Goal: Information Seeking & Learning: Understand process/instructions

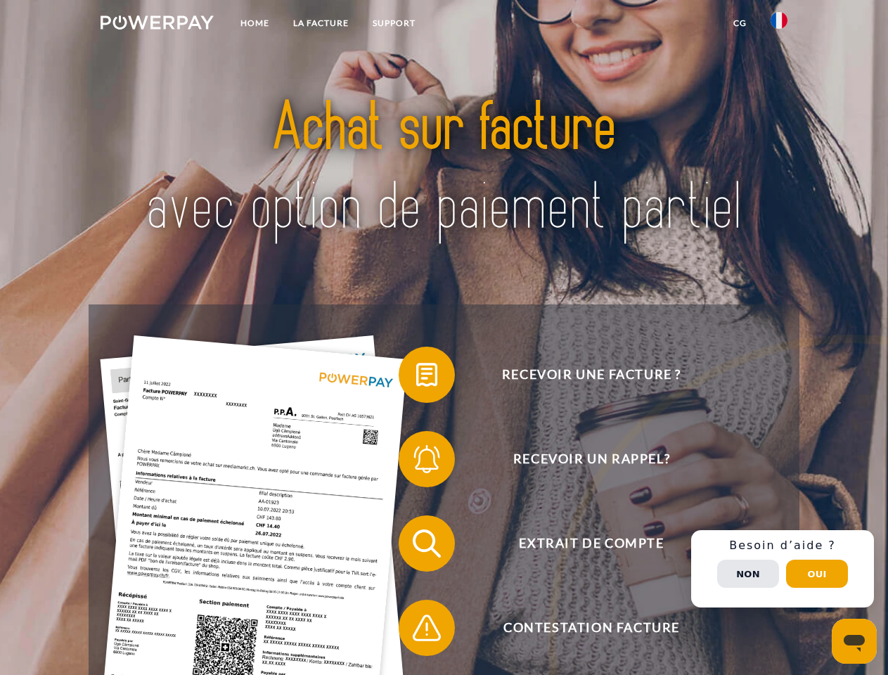
click at [157, 25] on img at bounding box center [157, 22] width 113 height 14
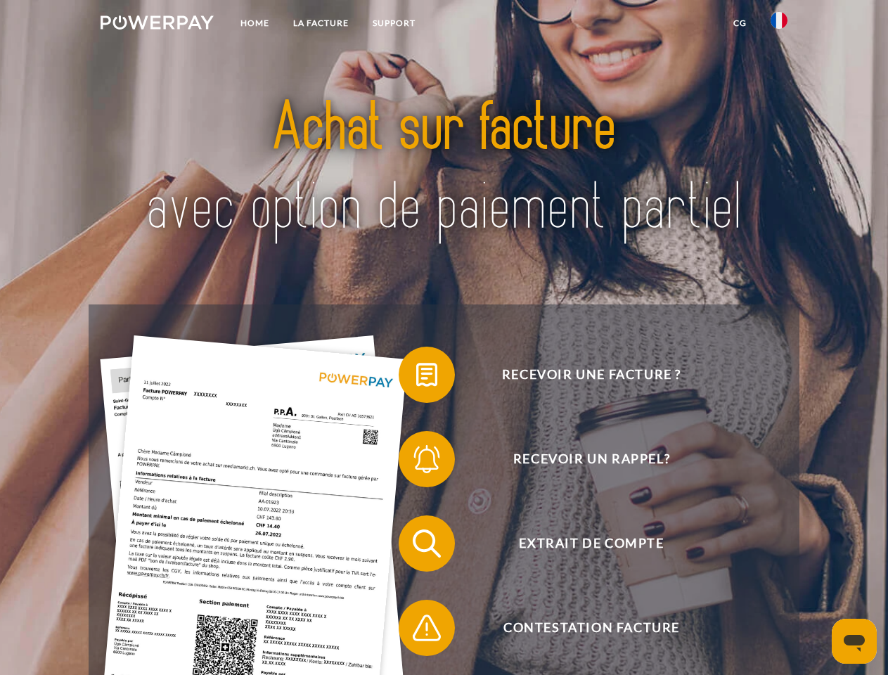
click at [779, 25] on img at bounding box center [779, 20] width 17 height 17
click at [740, 23] on link "CG" at bounding box center [740, 23] width 37 height 25
click at [416, 378] on span at bounding box center [406, 375] width 70 height 70
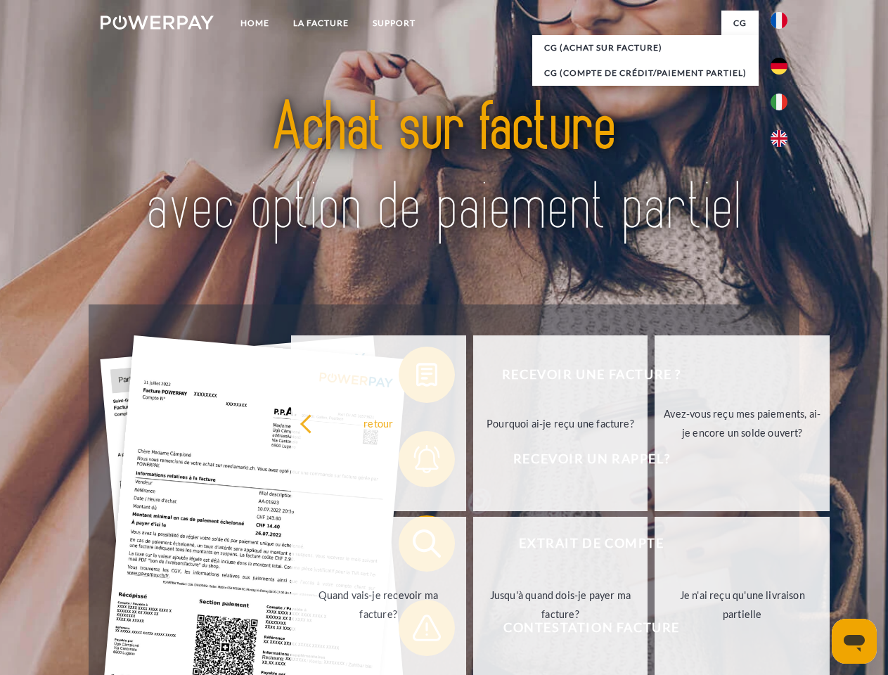
click at [416, 462] on div "Recevoir une facture ? Recevoir un rappel? Extrait de compte retour" at bounding box center [444, 586] width 710 height 563
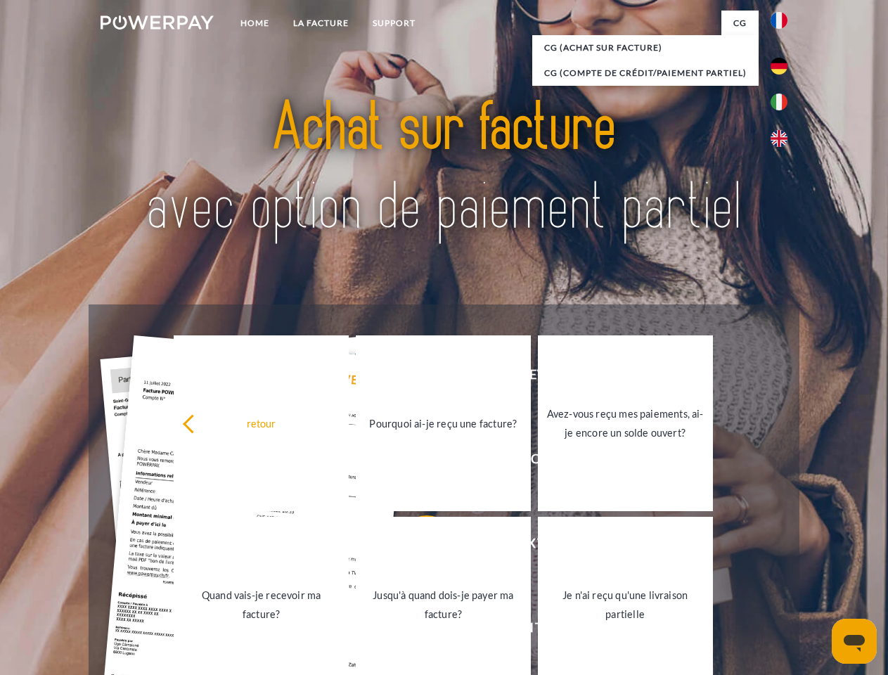
click at [416, 546] on link "Jusqu'à quand dois-je payer ma facture?" at bounding box center [443, 605] width 175 height 176
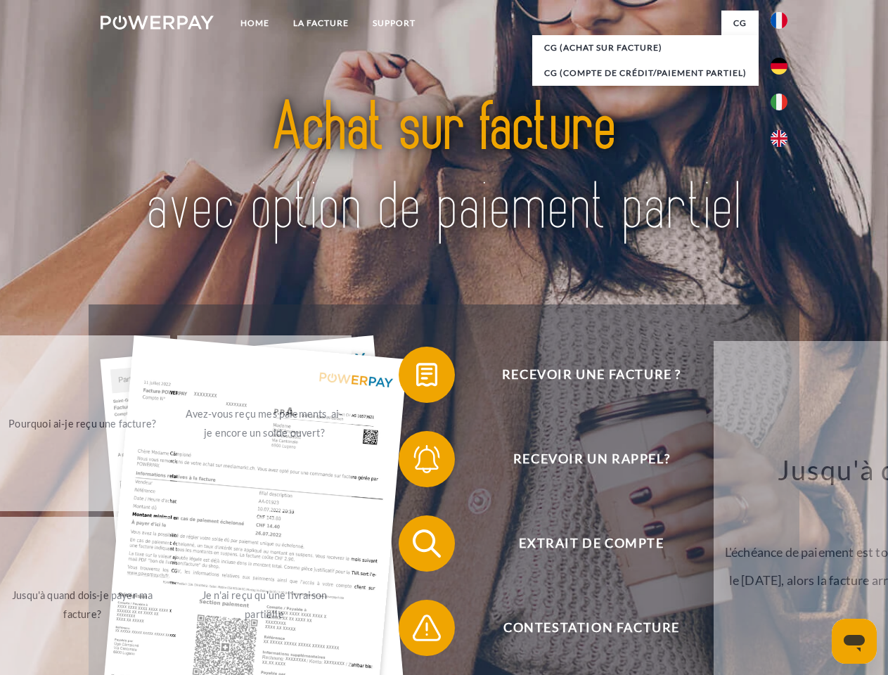
click at [416, 631] on span at bounding box center [406, 628] width 70 height 70
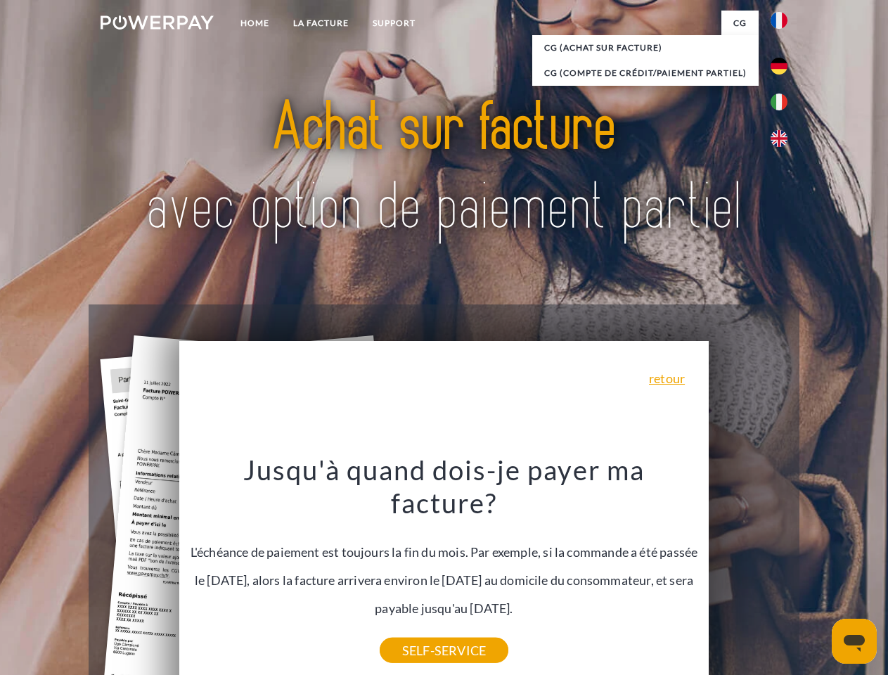
click at [783, 569] on div "Recevoir une facture ? Recevoir un rappel? Extrait de compte retour" at bounding box center [444, 586] width 710 height 563
click at [748, 572] on span "Extrait de compte" at bounding box center [591, 544] width 345 height 56
click at [817, 574] on header "Home LA FACTURE Support" at bounding box center [444, 485] width 888 height 971
